Goal: Navigation & Orientation: Find specific page/section

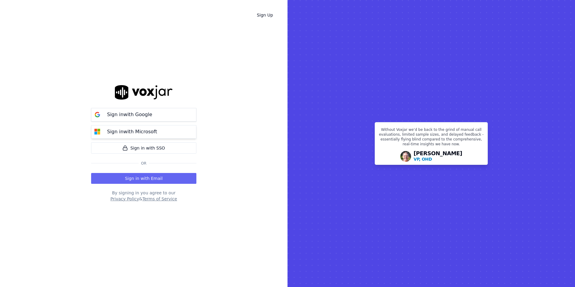
click at [165, 133] on button "Sign in with Microsoft" at bounding box center [143, 132] width 105 height 14
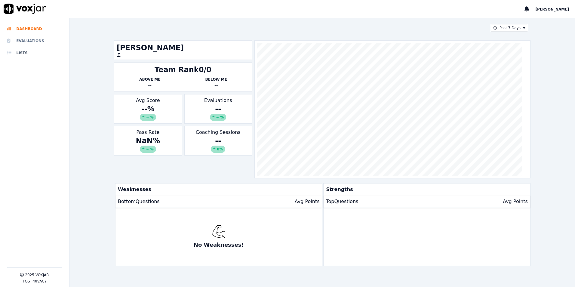
click at [13, 41] on icon at bounding box center [10, 41] width 7 height 5
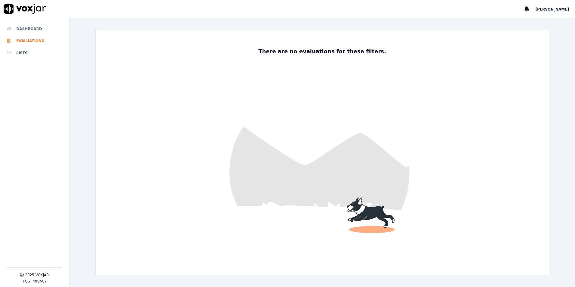
click at [23, 28] on li "Dashboard" at bounding box center [34, 29] width 55 height 12
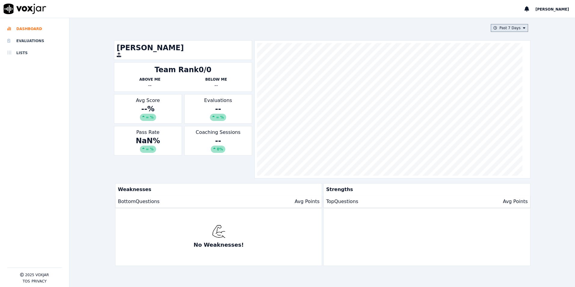
click at [501, 30] on button "Past 7 Days" at bounding box center [509, 28] width 37 height 8
click at [501, 75] on div "This Month" at bounding box center [511, 75] width 20 height 5
click at [514, 99] on button "Add" at bounding box center [520, 97] width 12 height 10
click at [513, 32] on div "This Month [PERSON_NAME] Team Rank 0/31 Above Me -- Below Me [PERSON_NAME] Scor…" at bounding box center [322, 152] width 421 height 269
click at [513, 29] on button "This Month" at bounding box center [510, 28] width 36 height 8
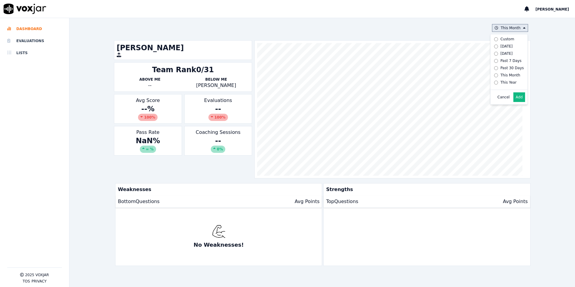
click at [501, 82] on div "This Year" at bounding box center [509, 82] width 16 height 5
click at [514, 102] on button "Add" at bounding box center [520, 97] width 12 height 10
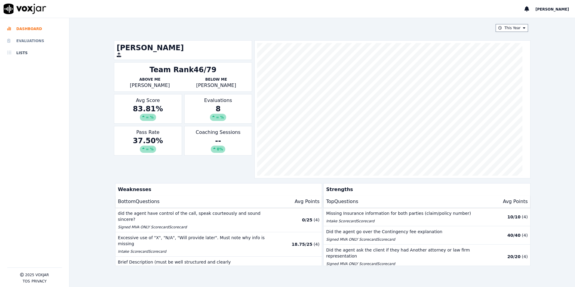
click at [26, 44] on li "Evaluations" at bounding box center [34, 41] width 55 height 12
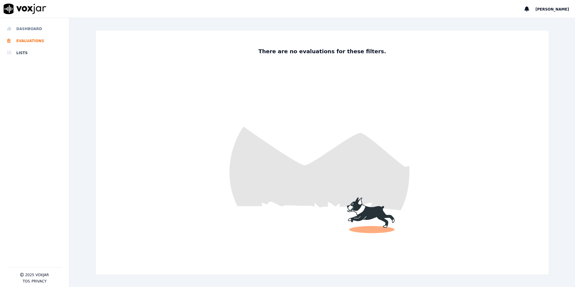
click at [30, 28] on li "Dashboard" at bounding box center [34, 29] width 55 height 12
